Goal: Task Accomplishment & Management: Use online tool/utility

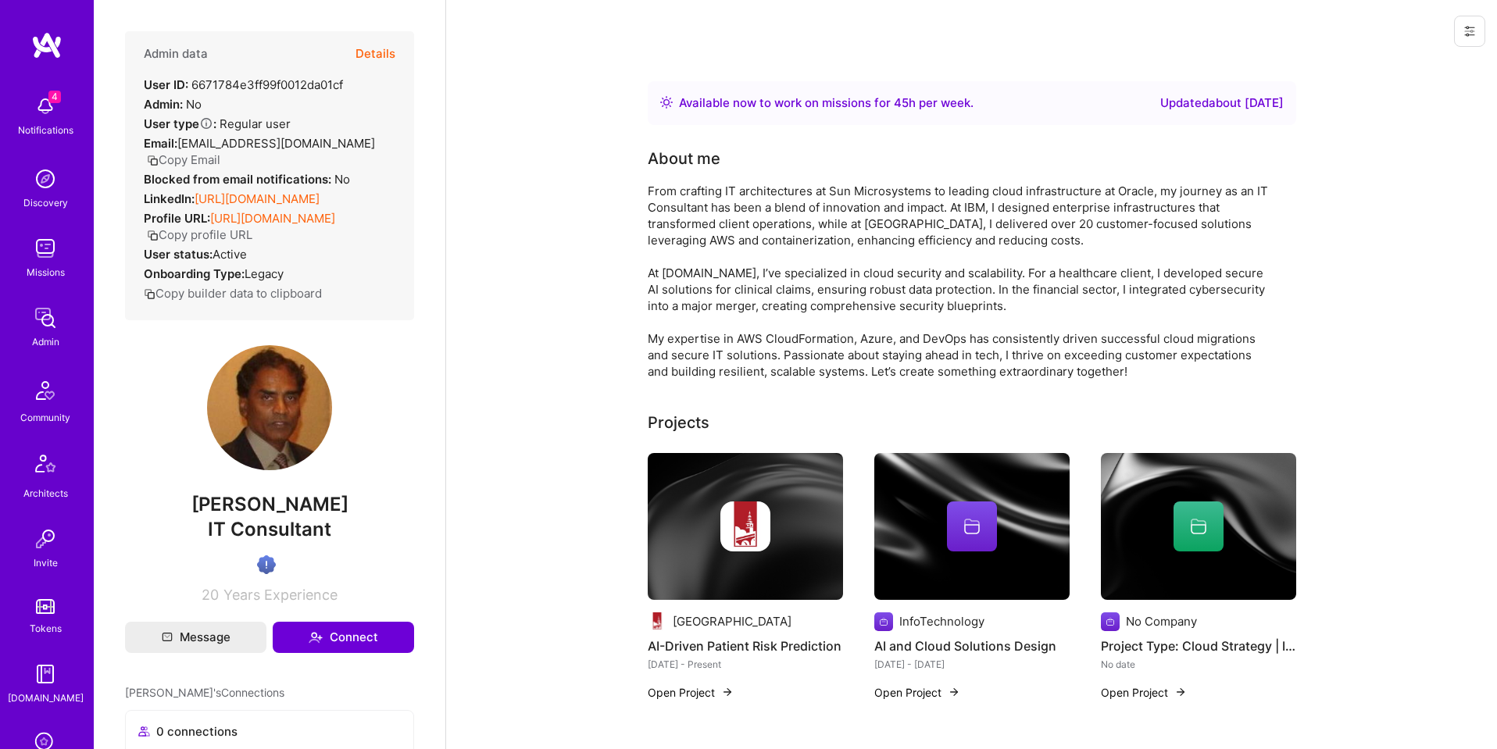
click at [375, 57] on button "Details" at bounding box center [375, 53] width 40 height 45
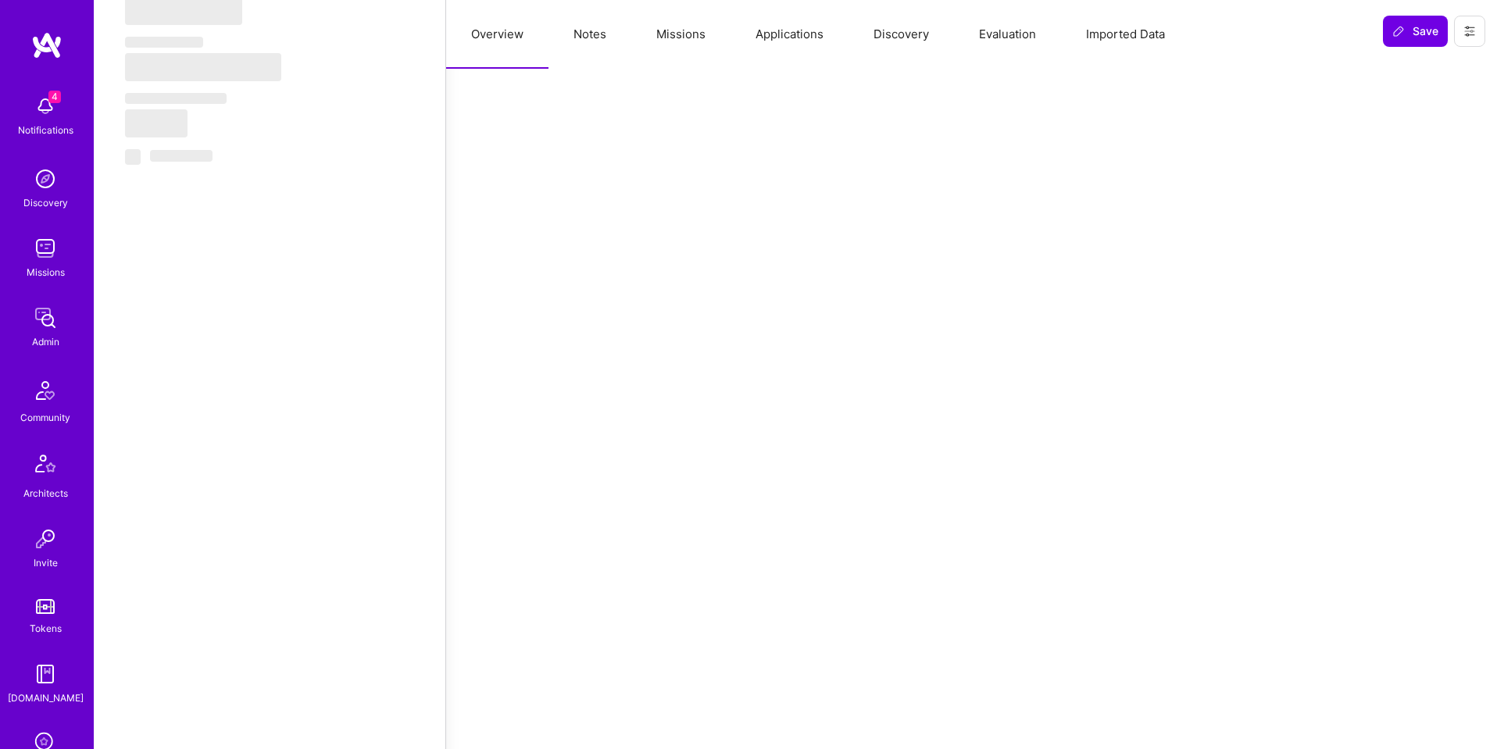
select select "Right Now"
select select "Verified"
select select "US"
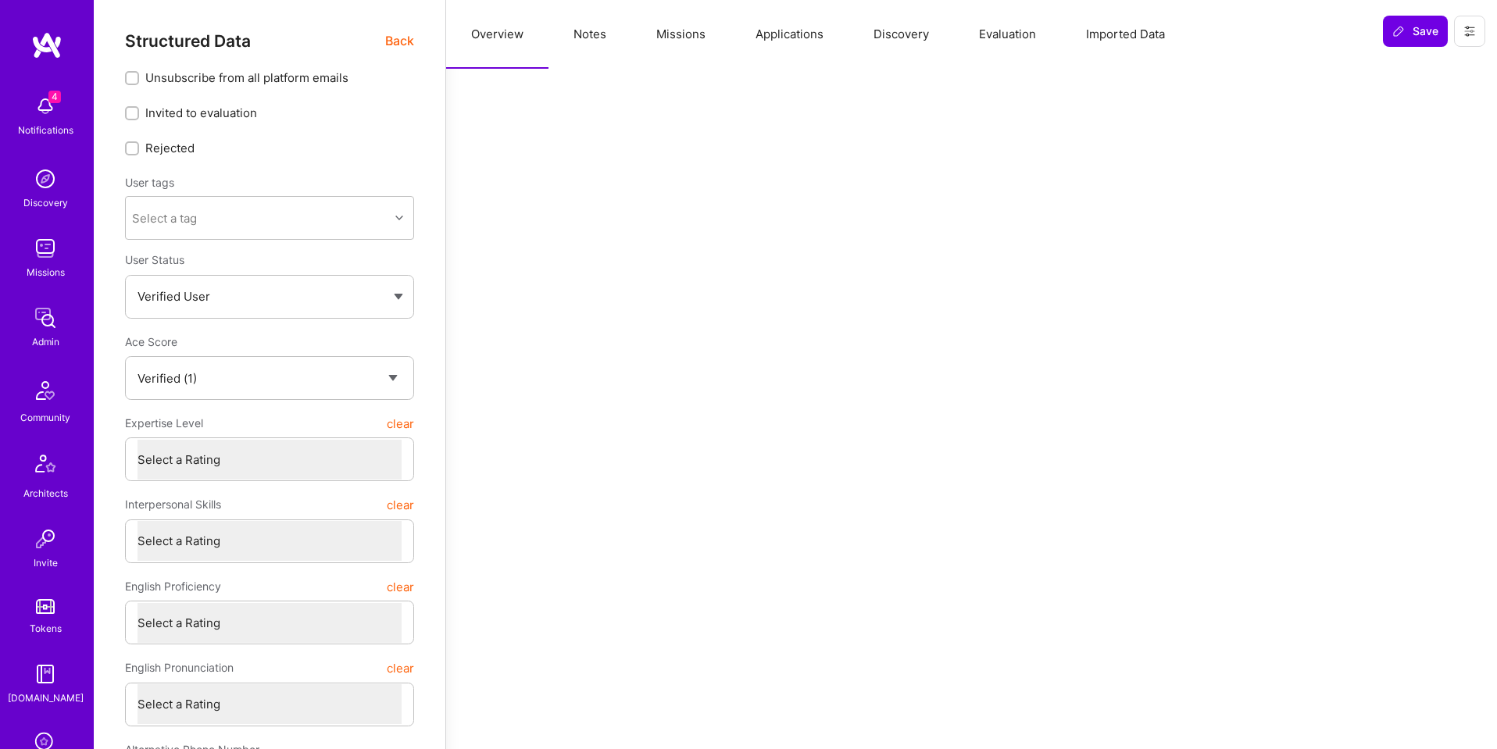
click at [805, 30] on button "Applications" at bounding box center [789, 34] width 118 height 69
click at [1461, 30] on button at bounding box center [1469, 31] width 31 height 31
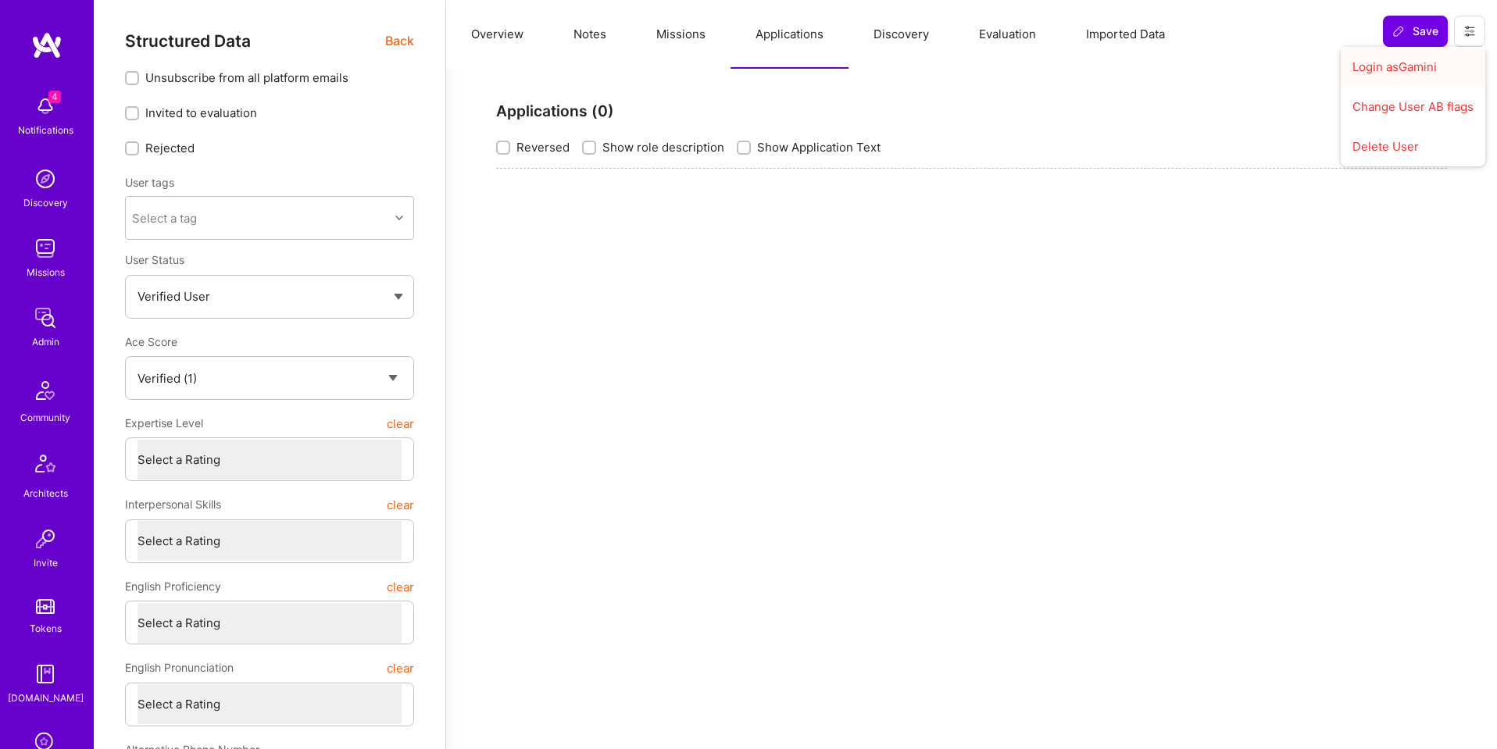
click at [1431, 72] on button "Login as Gamini" at bounding box center [1413, 67] width 145 height 40
